Goal: Task Accomplishment & Management: Use online tool/utility

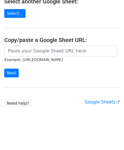
scroll to position [75, 0]
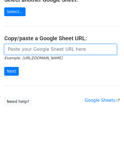
click at [19, 50] on input "url" at bounding box center [60, 49] width 113 height 11
paste input "https://docs.google.com/spreadsheets/d/167pLYgV6tHIyIPegNzvZf_SKmGI2C2Ck0f5W9CJ…"
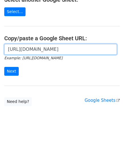
scroll to position [0, 119]
type input "https://docs.google.com/spreadsheets/d/167pLYgV6tHIyIPegNzvZf_SKmGI2C2Ck0f5W9CJ…"
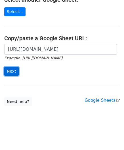
click at [11, 72] on input "Next" at bounding box center [11, 71] width 15 height 9
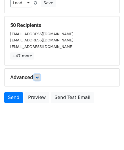
click at [38, 77] on icon at bounding box center [37, 77] width 3 height 3
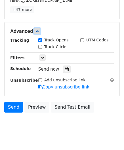
scroll to position [123, 0]
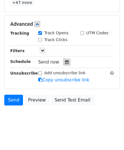
click at [65, 60] on icon at bounding box center [67, 62] width 4 height 4
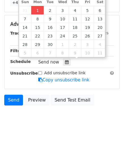
type input "[DATE] 12:00"
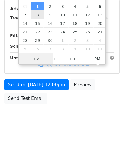
type input "2"
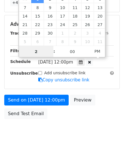
drag, startPoint x: 40, startPoint y: 52, endPoint x: 15, endPoint y: 55, distance: 25.7
click at [15, 55] on body "New Campaign Daily emails left: 50 Google Sheet: Untitled spreadsheet Variables…" at bounding box center [62, 13] width 124 height 264
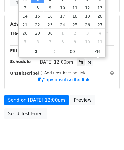
type input "[DATE] 14:00"
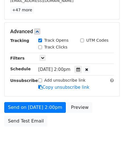
scroll to position [138, 0]
